Goal: Information Seeking & Learning: Learn about a topic

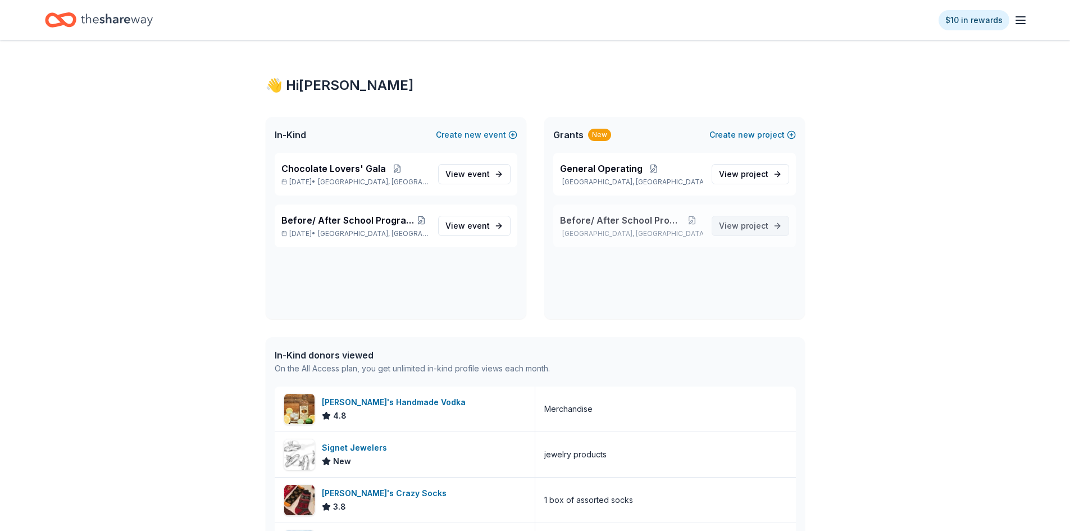
click at [735, 230] on span "View project" at bounding box center [743, 225] width 49 height 13
click at [470, 222] on span "event" at bounding box center [478, 226] width 22 height 10
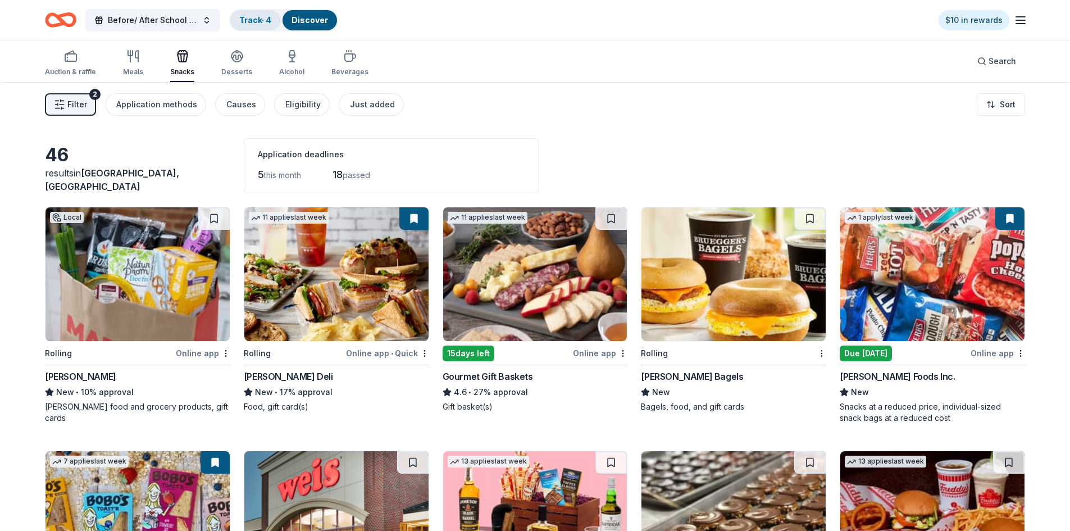
click at [261, 21] on link "Track · 4" at bounding box center [255, 20] width 32 height 10
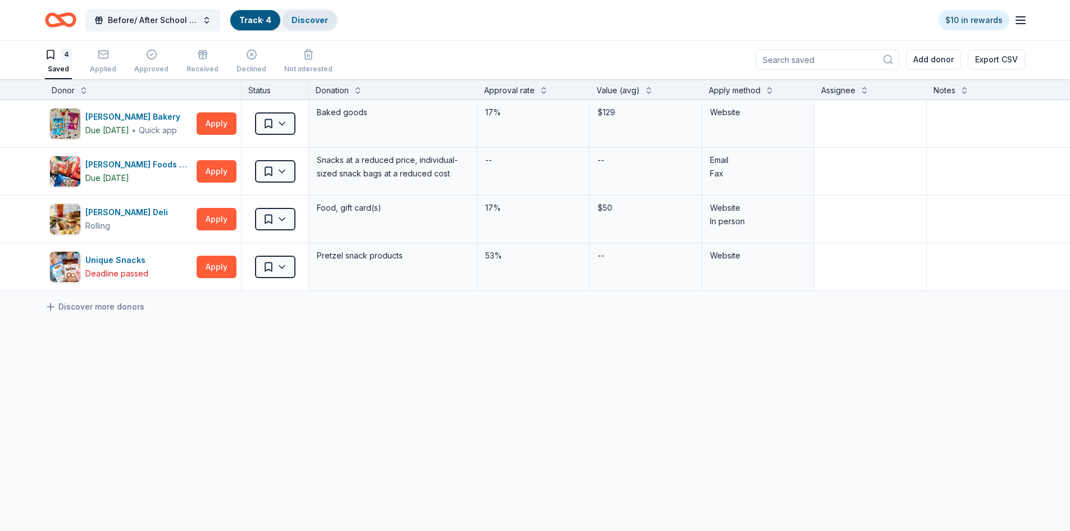
click at [311, 23] on link "Discover" at bounding box center [309, 20] width 37 height 10
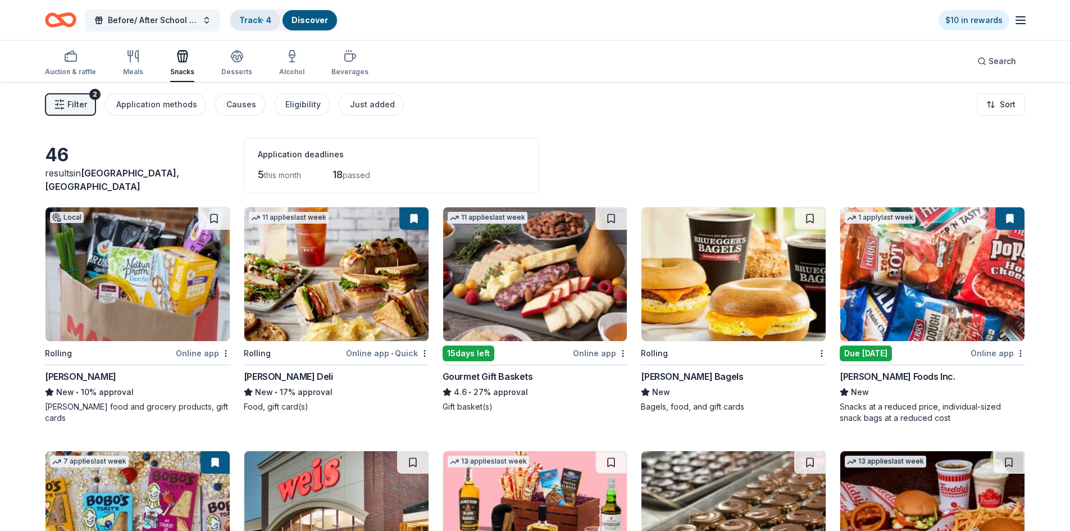
click at [248, 25] on div "Track · 4" at bounding box center [255, 20] width 50 height 20
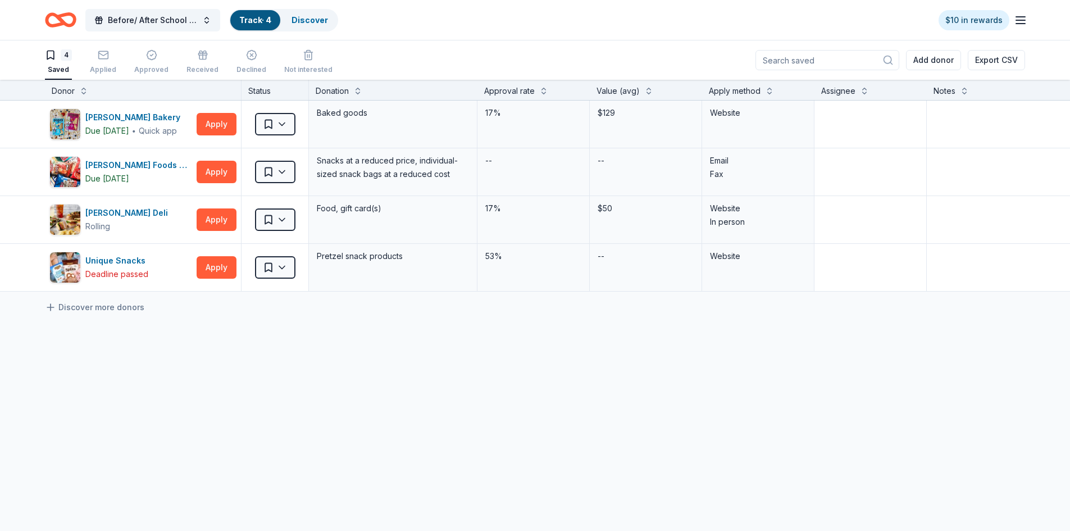
scroll to position [1, 0]
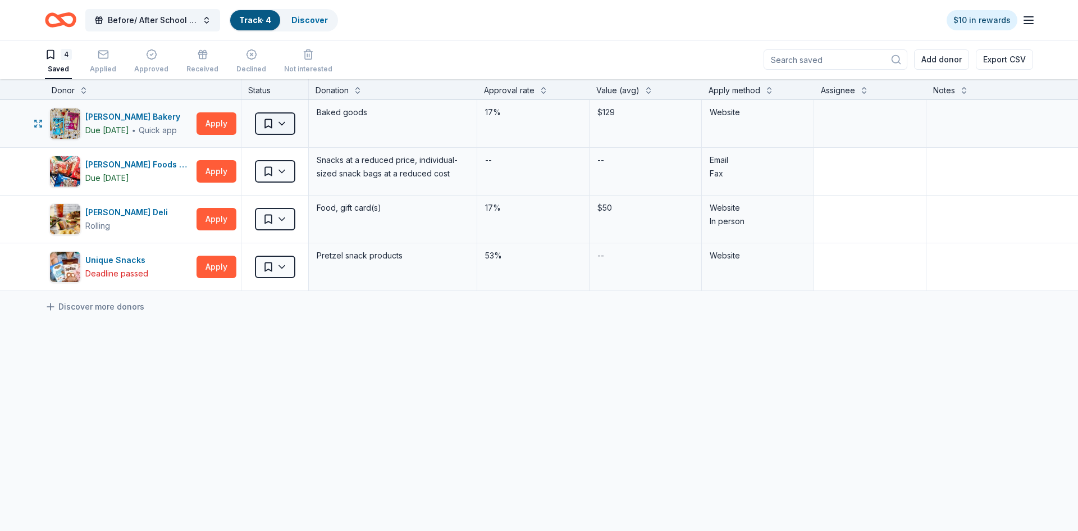
click at [282, 124] on html "Before/ After School Program [DATE]-[DATE] Track · 4 Discover $10 in rewards 4 …" at bounding box center [539, 264] width 1078 height 531
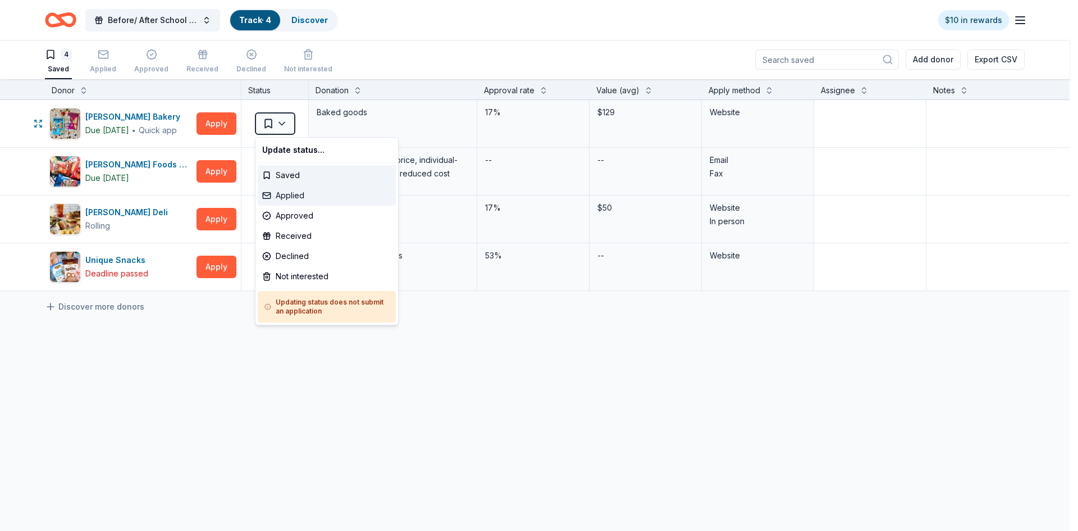
click at [285, 197] on div "Applied" at bounding box center [327, 195] width 138 height 20
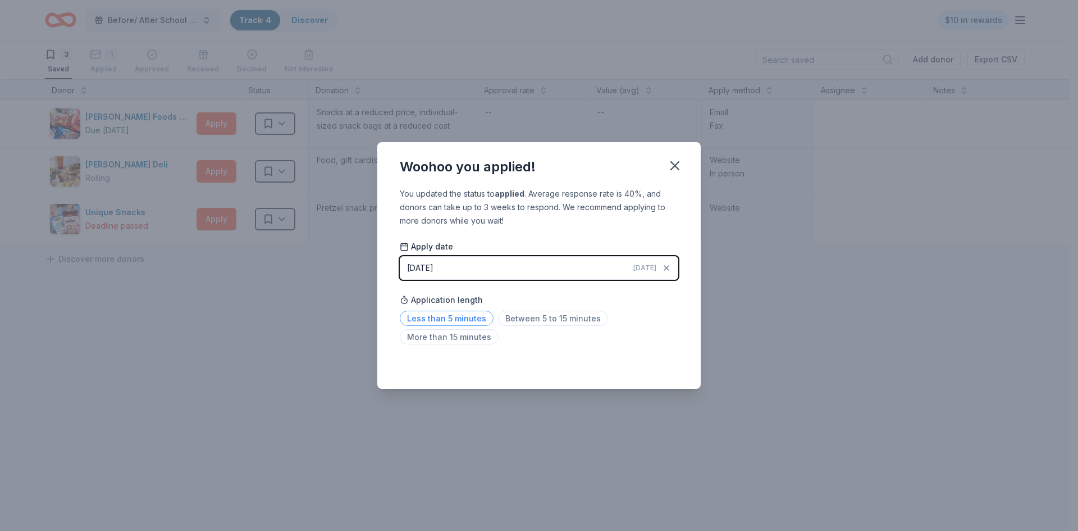
click at [473, 322] on span "Less than 5 minutes" at bounding box center [447, 318] width 94 height 15
click at [682, 167] on icon "button" at bounding box center [675, 166] width 16 height 16
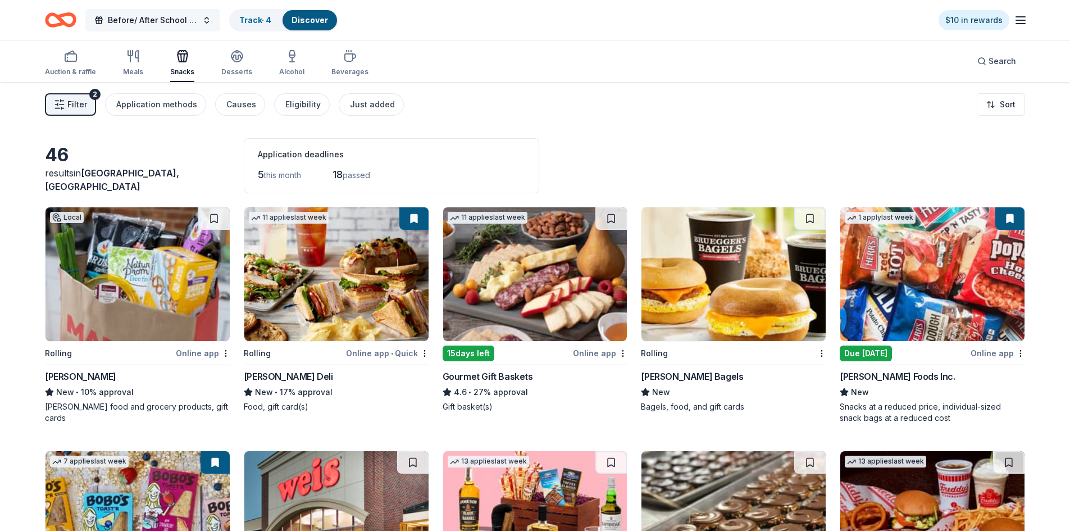
click at [209, 22] on button "Before/ After School Program [DATE]-[DATE]" at bounding box center [152, 20] width 135 height 22
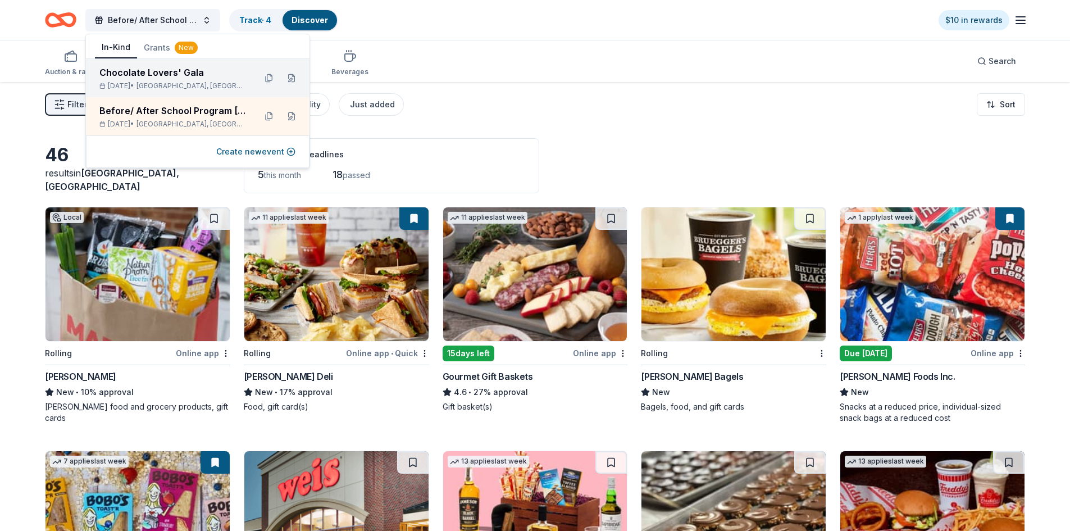
click at [209, 77] on div "Chocolate Lovers' Gala" at bounding box center [172, 72] width 147 height 13
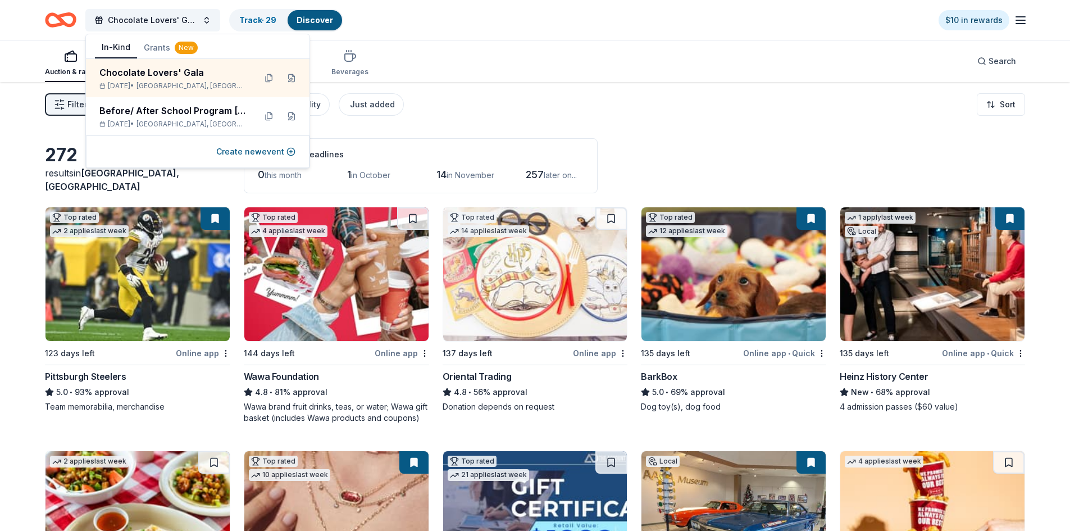
click at [426, 119] on div "Filter 2 Application methods Causes Eligibility Just added Sort" at bounding box center [535, 104] width 1070 height 45
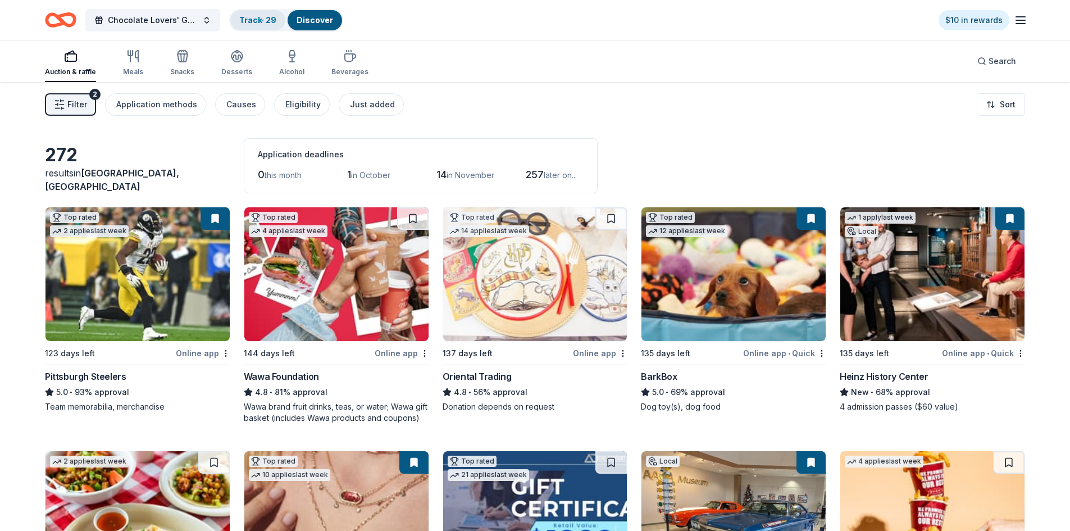
click at [259, 22] on link "Track · 29" at bounding box center [257, 20] width 37 height 10
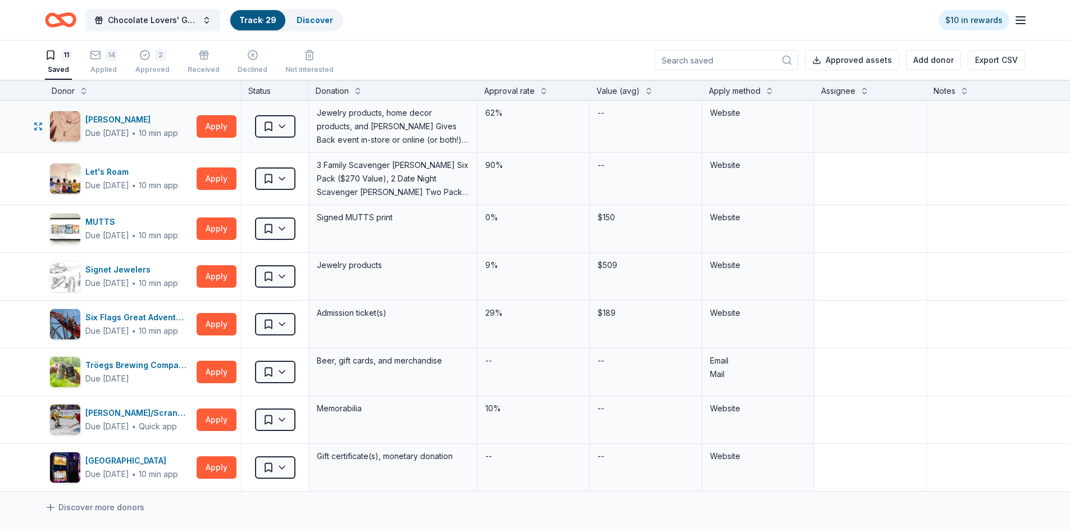
scroll to position [168, 0]
